Goal: Check status: Check status

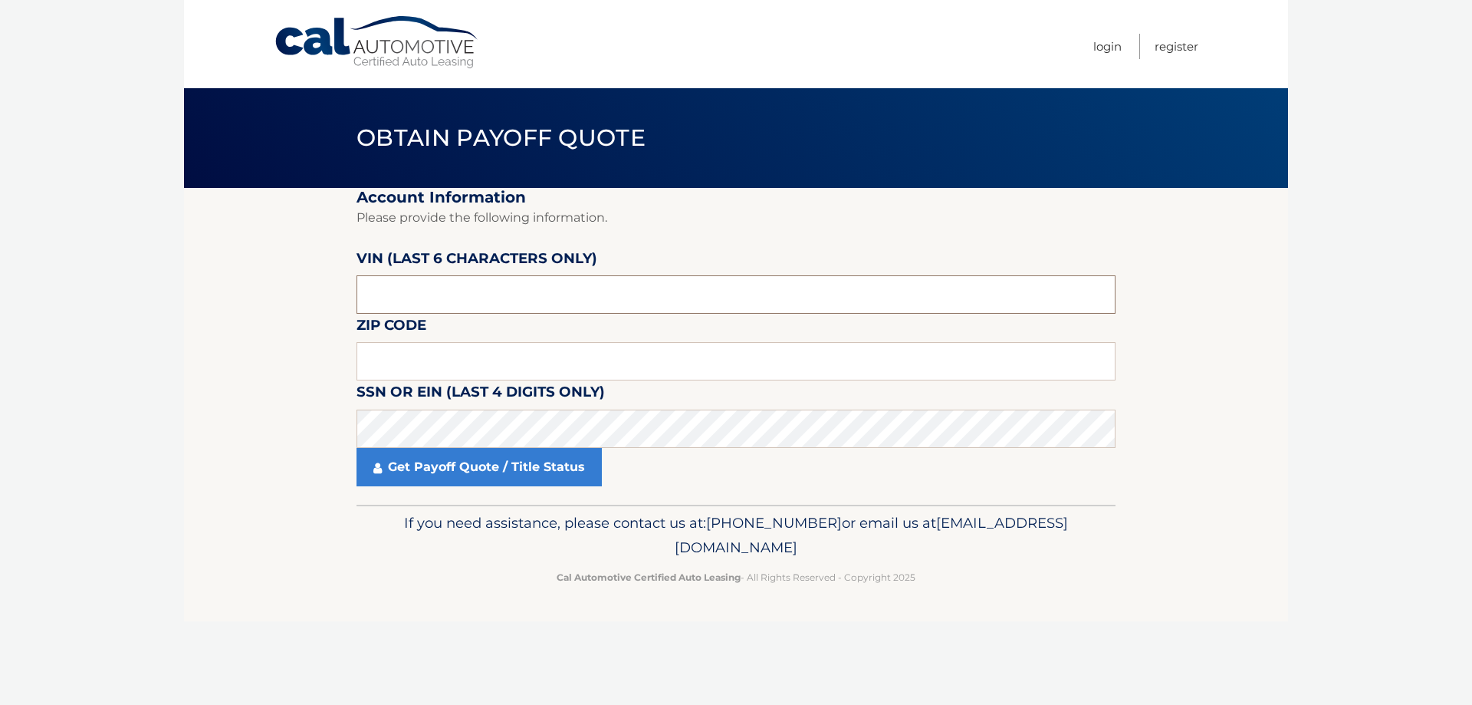
click at [412, 302] on input "text" at bounding box center [735, 294] width 759 height 38
type input "PA0155"
click at [403, 350] on input "text" at bounding box center [735, 361] width 759 height 38
click at [409, 298] on input "PA0155" at bounding box center [735, 294] width 759 height 38
click at [410, 300] on input "PA0155" at bounding box center [735, 294] width 759 height 38
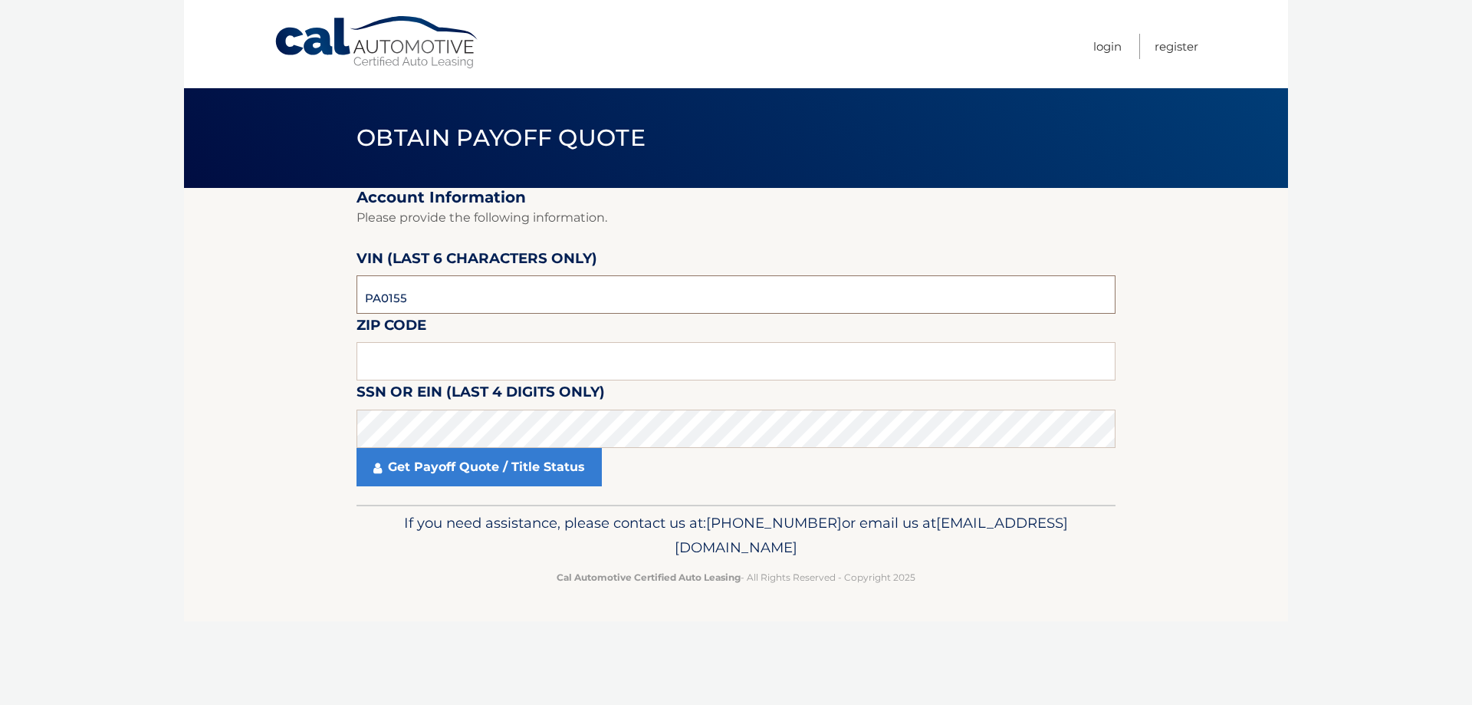
click at [410, 300] on input "PA0155" at bounding box center [735, 294] width 759 height 38
type input "015522"
drag, startPoint x: 453, startPoint y: 369, endPoint x: 429, endPoint y: 365, distance: 24.1
click at [452, 369] on input "text" at bounding box center [735, 361] width 759 height 38
click at [412, 348] on input "text" at bounding box center [735, 361] width 759 height 38
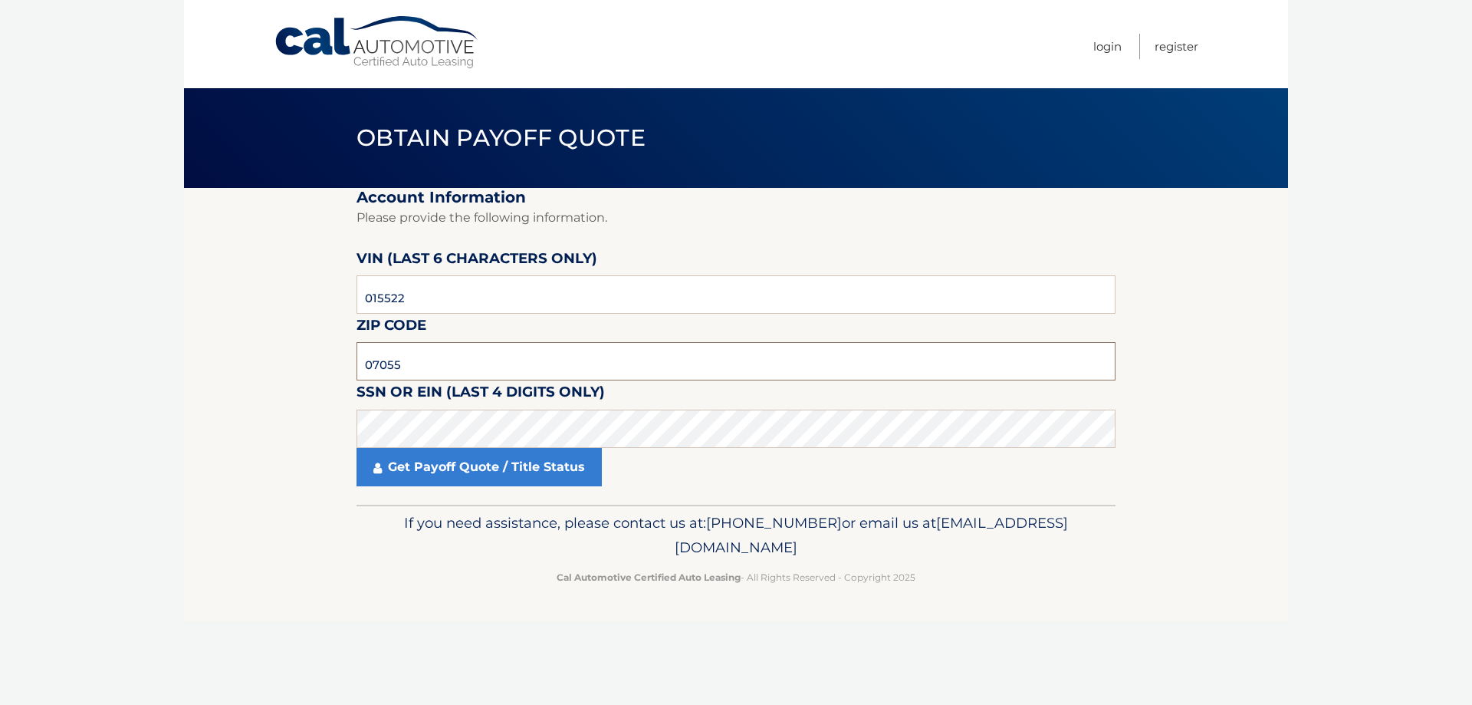
type input "07055"
click at [463, 464] on link "Get Payoff Quote / Title Status" at bounding box center [478, 467] width 245 height 38
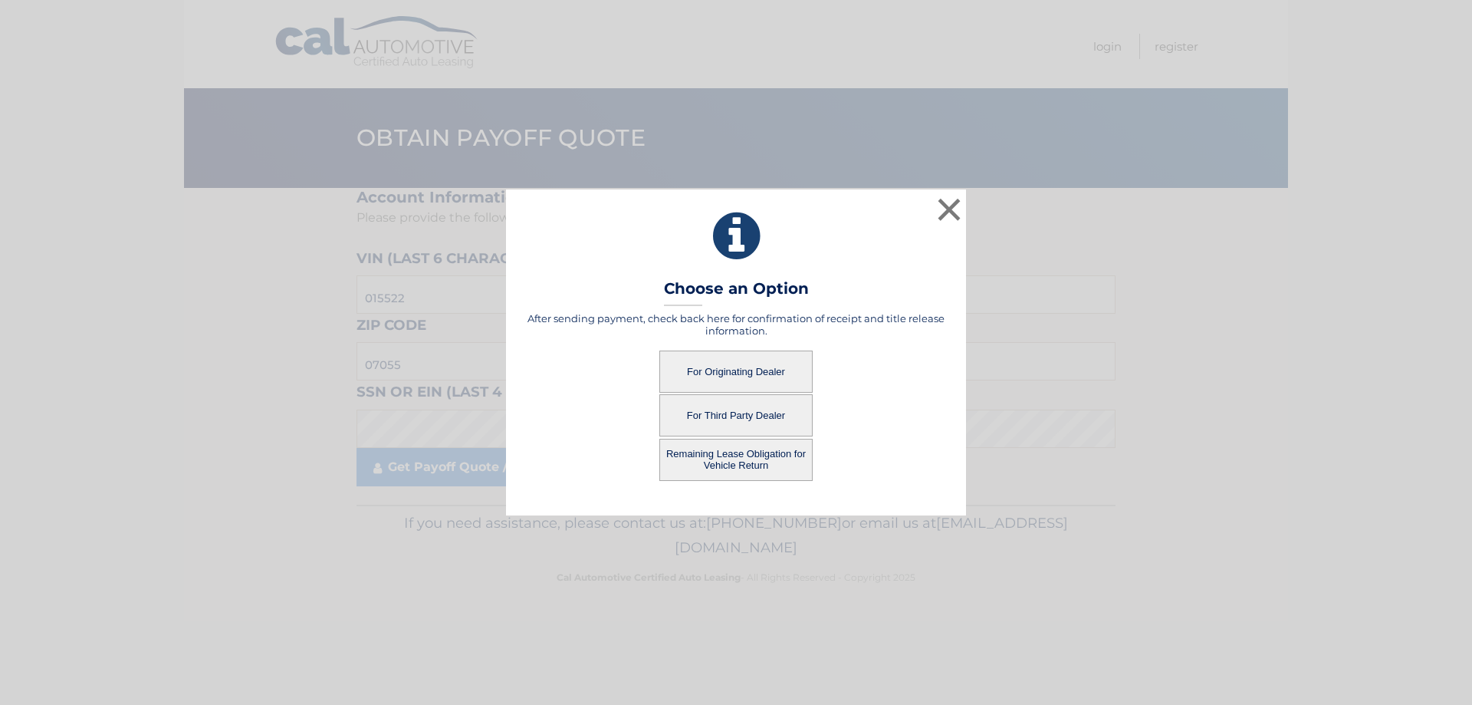
click at [760, 416] on button "For Third Party Dealer" at bounding box center [735, 415] width 153 height 42
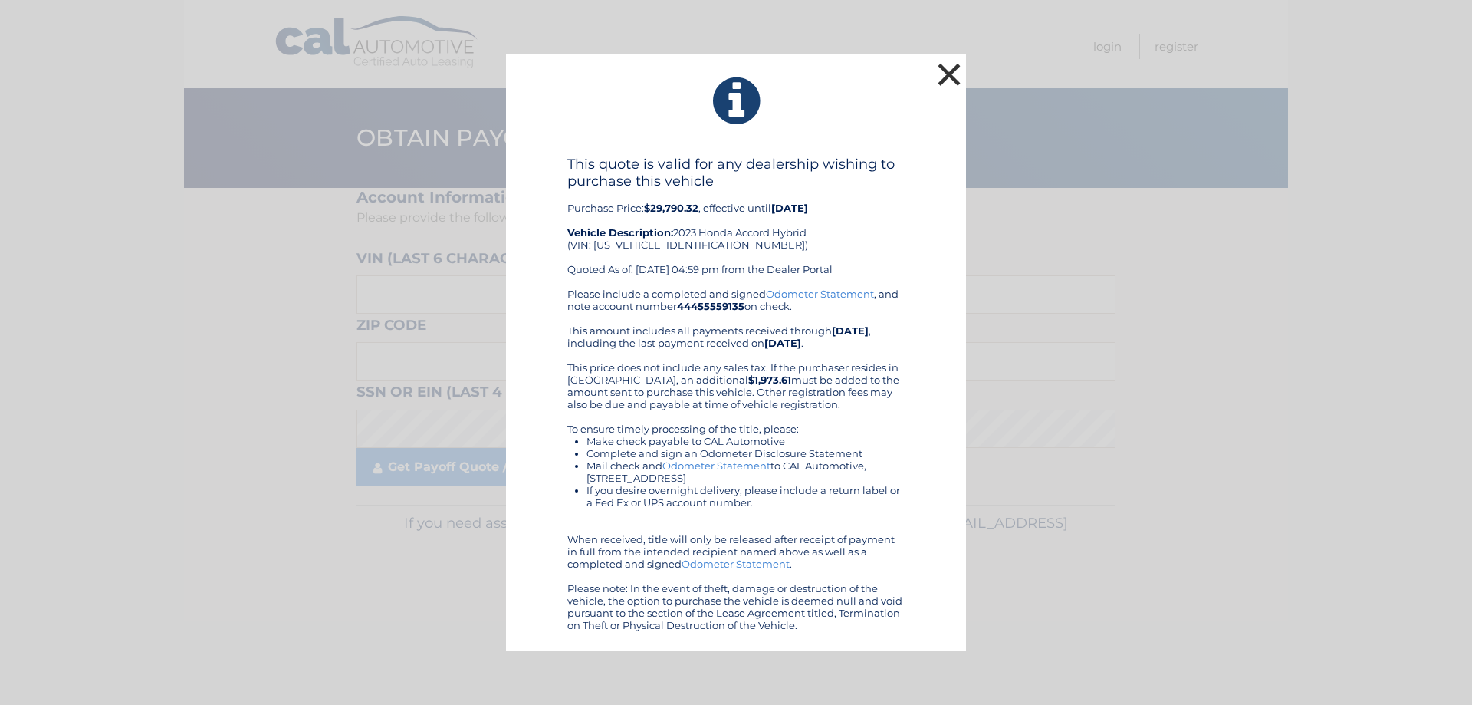
click at [948, 71] on button "×" at bounding box center [949, 74] width 31 height 31
